Goal: Task Accomplishment & Management: Manage account settings

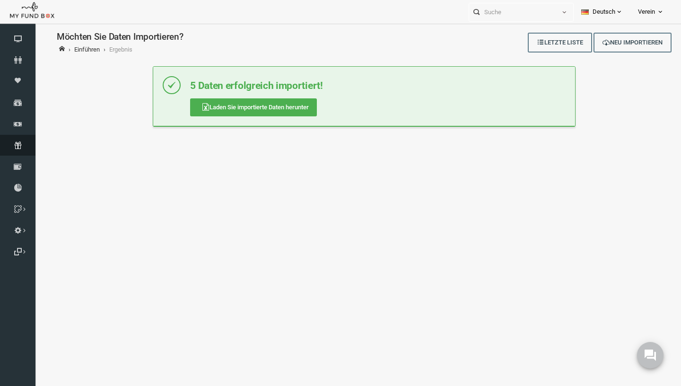
click at [22, 147] on icon at bounding box center [17, 145] width 35 height 8
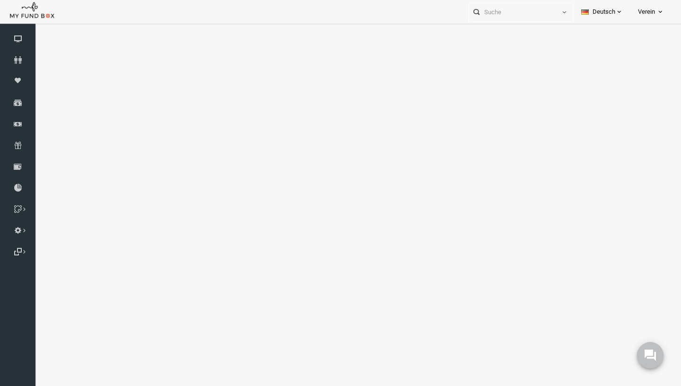
select select "100"
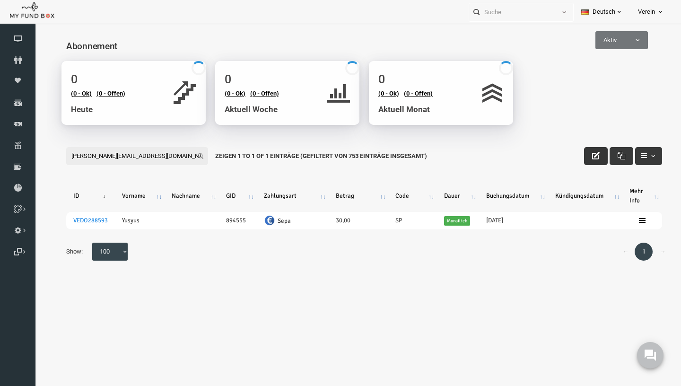
type input "[PERSON_NAME][EMAIL_ADDRESS][DOMAIN_NAME]"
click at [584, 154] on icon "button" at bounding box center [583, 156] width 8 height 8
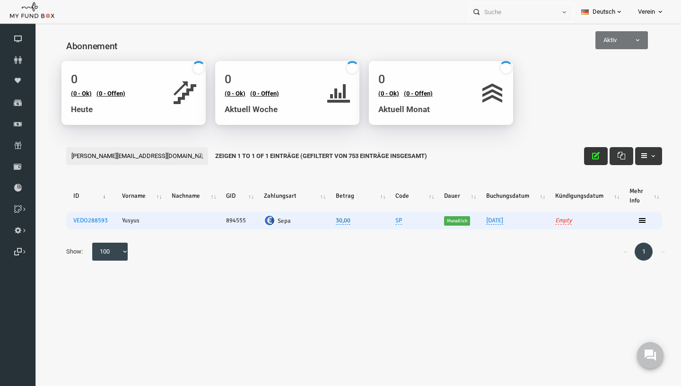
click at [330, 224] on link "30,00" at bounding box center [330, 221] width 15 height 8
click at [308, 191] on input "30,00" at bounding box center [307, 192] width 95 height 18
type input "15,00"
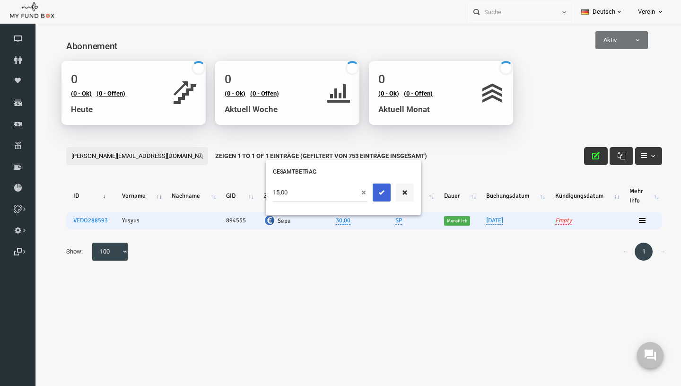
click at [374, 190] on button "submit" at bounding box center [368, 192] width 18 height 18
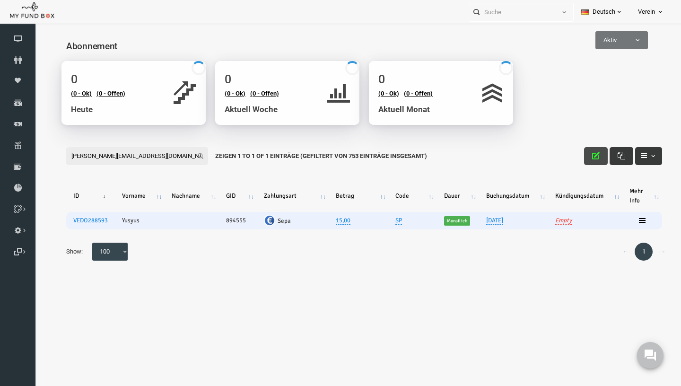
click at [581, 155] on icon "button" at bounding box center [583, 156] width 8 height 8
click at [74, 221] on link "VEDO288593" at bounding box center [77, 221] width 35 height 8
